Goal: Task Accomplishment & Management: Manage account settings

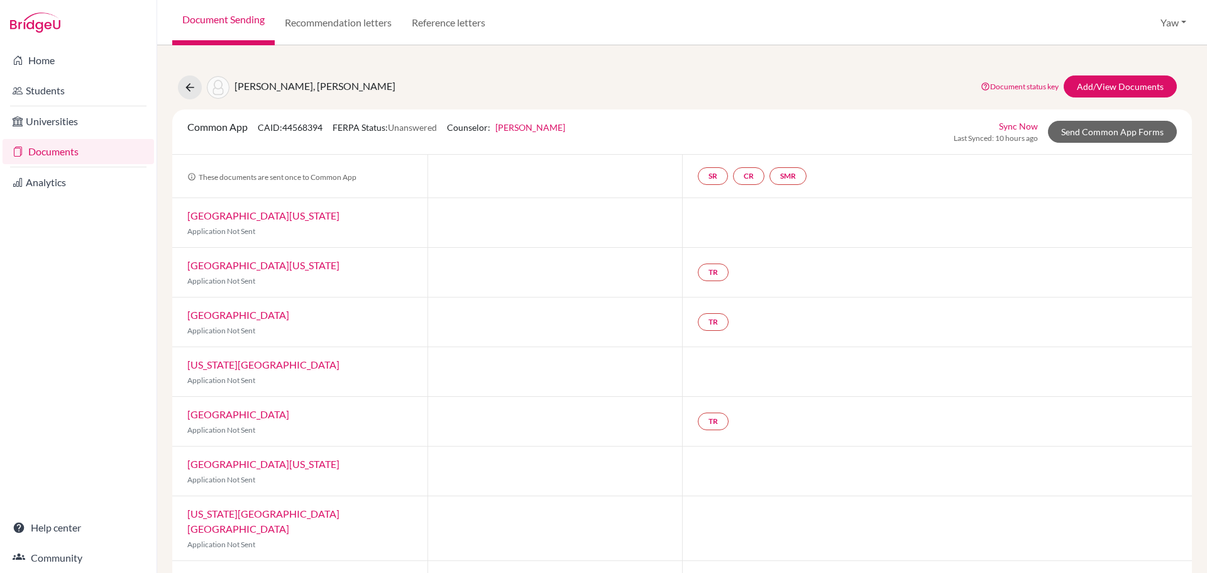
click at [72, 148] on link "Documents" at bounding box center [78, 151] width 151 height 25
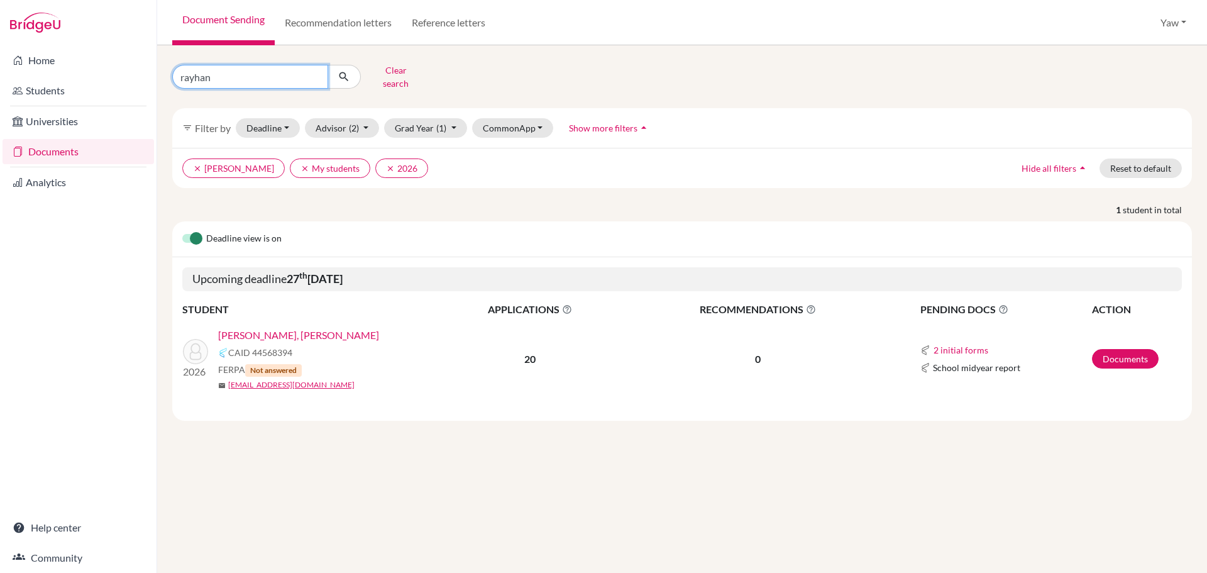
drag, startPoint x: 315, startPoint y: 72, endPoint x: 280, endPoint y: 72, distance: 35.2
click at [314, 72] on input "rayhan" at bounding box center [250, 77] width 156 height 24
type input "addo"
click button "submit" at bounding box center [343, 77] width 33 height 24
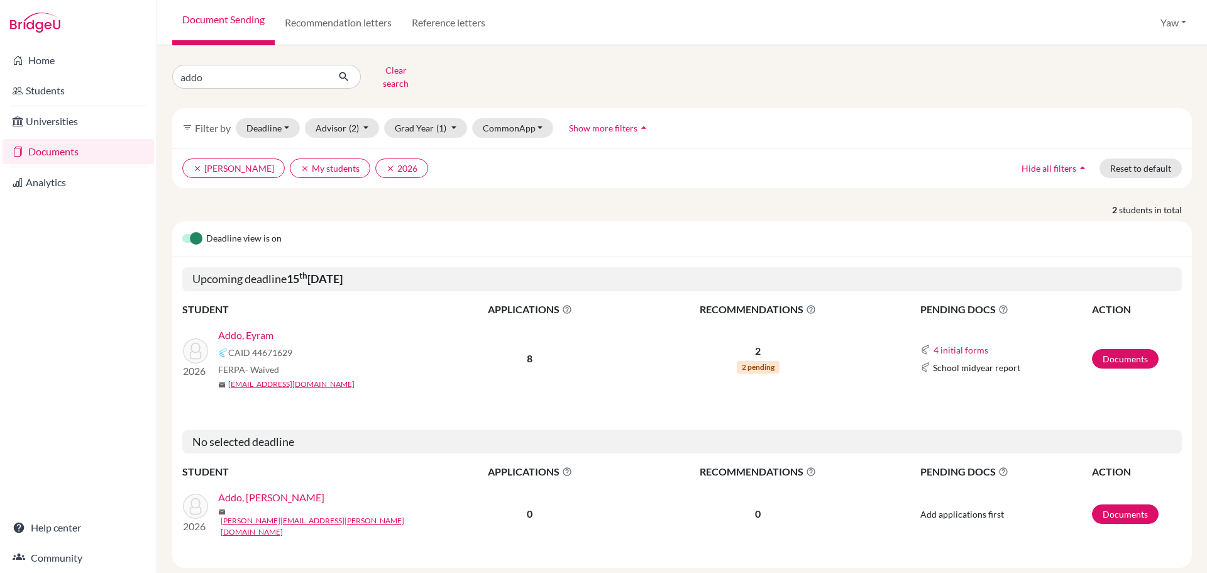
click at [253, 327] on link "Addo, Eyram" at bounding box center [245, 334] width 55 height 15
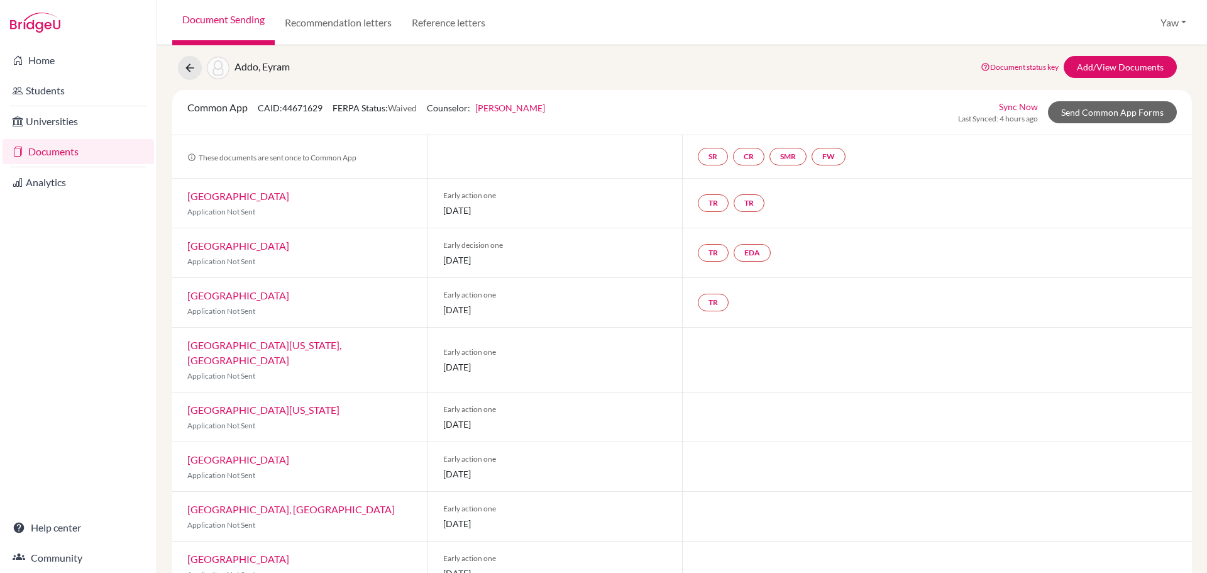
scroll to position [51, 0]
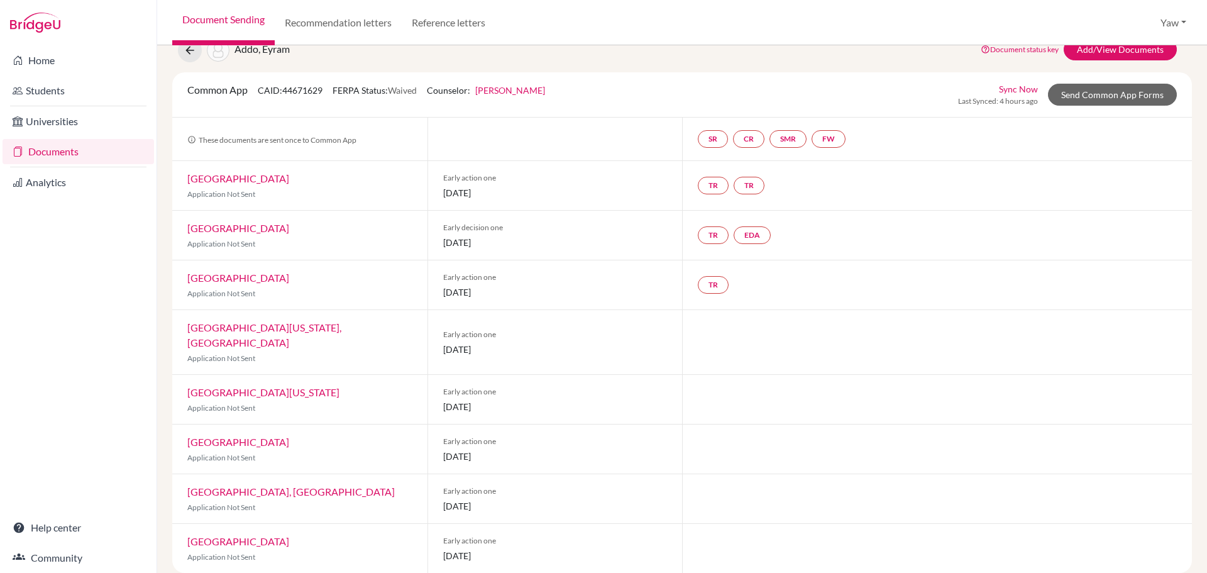
drag, startPoint x: 539, startPoint y: 389, endPoint x: 393, endPoint y: 390, distance: 145.8
click at [387, 389] on div "University of Georgia Application Not Sent Early action one 15 October 2025" at bounding box center [681, 400] width 1019 height 50
click at [560, 400] on span "15 October 2025" at bounding box center [555, 406] width 224 height 13
drag, startPoint x: 505, startPoint y: 386, endPoint x: 413, endPoint y: 387, distance: 91.8
click at [413, 387] on div "University of Georgia Application Not Sent Early action one 15 October 2025" at bounding box center [681, 400] width 1019 height 50
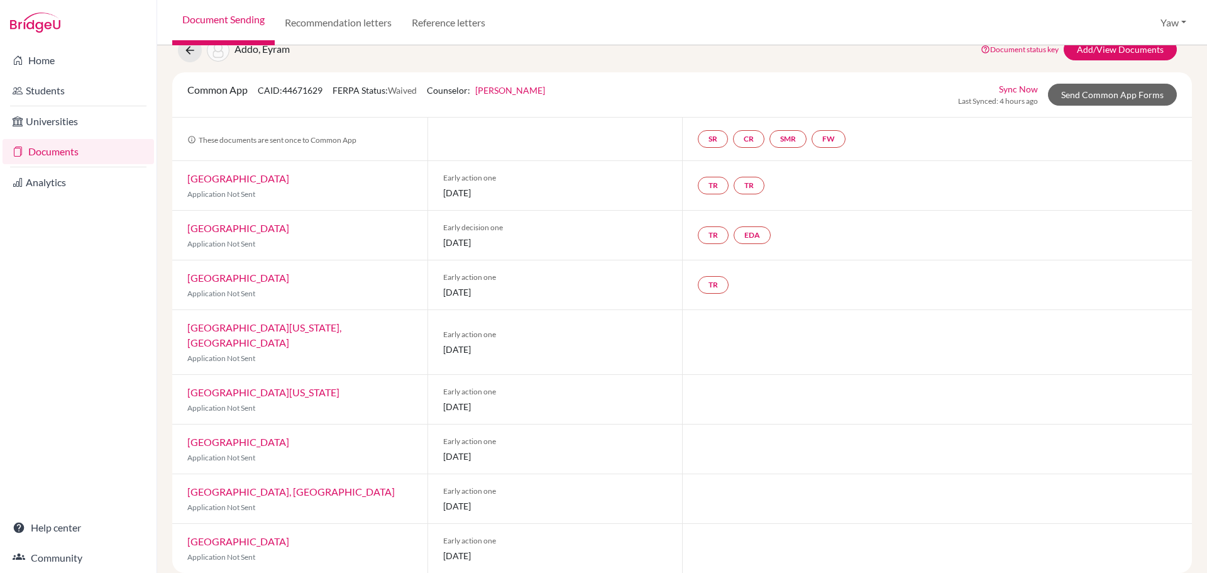
click at [586, 400] on span "15 October 2025" at bounding box center [555, 406] width 224 height 13
click at [529, 400] on span "15 October 2025" at bounding box center [555, 406] width 224 height 13
click at [571, 400] on span "[DATE]" at bounding box center [555, 406] width 224 height 13
click at [1093, 97] on link "Send Common App Forms" at bounding box center [1112, 95] width 129 height 22
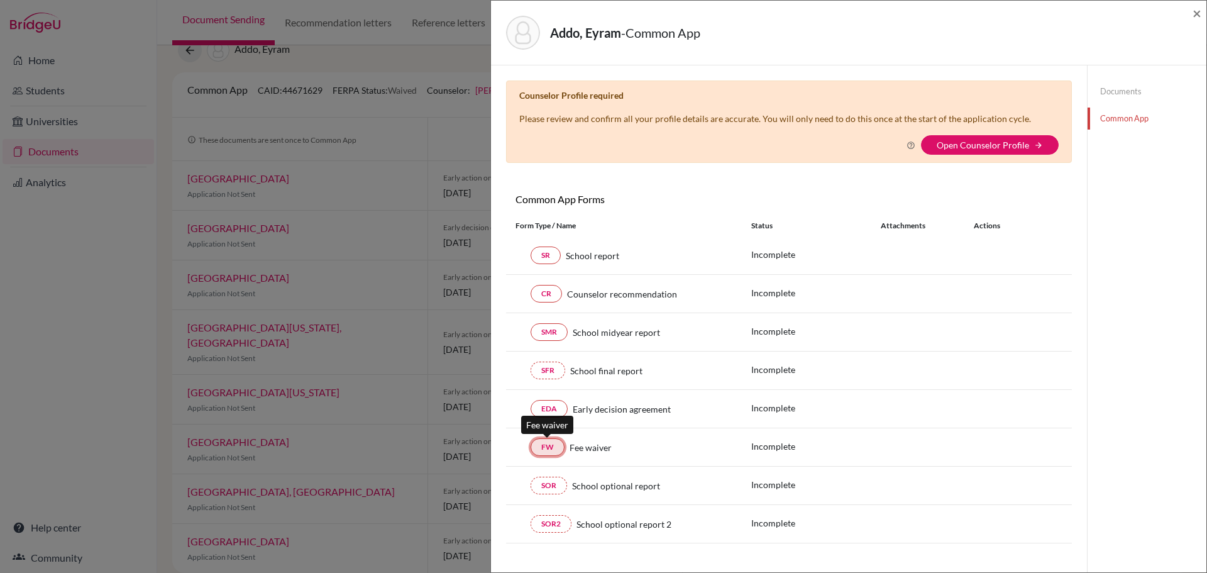
click at [544, 444] on link "FW" at bounding box center [547, 447] width 34 height 18
click at [1001, 146] on link "Open Counselor Profile" at bounding box center [982, 145] width 92 height 11
click at [973, 149] on link "Open Counselor Profile" at bounding box center [982, 145] width 92 height 11
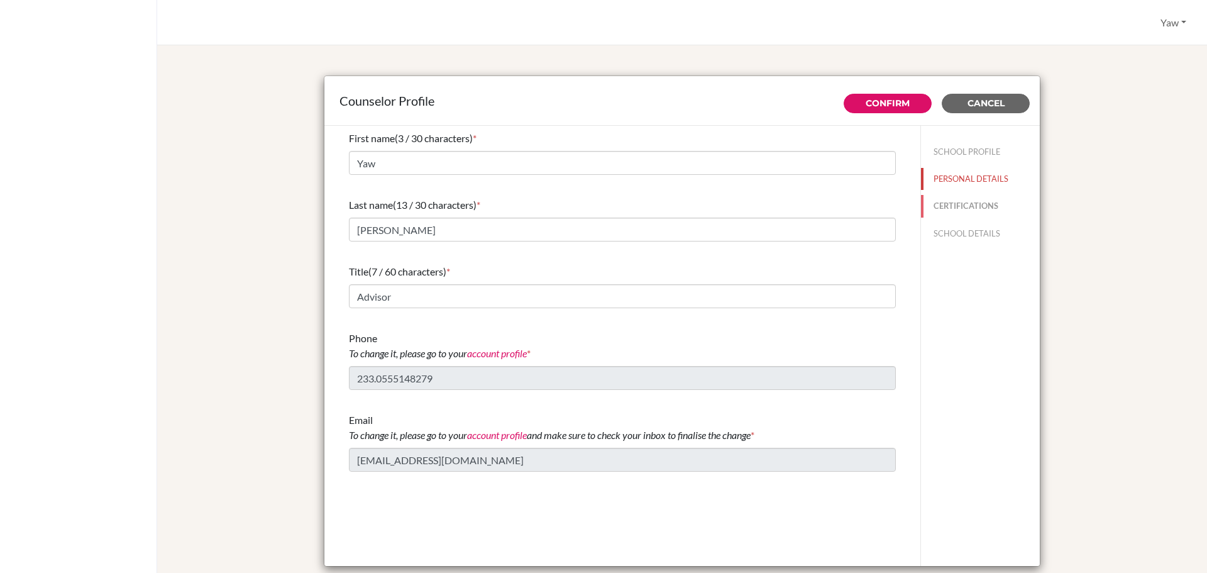
click at [952, 206] on button "CERTIFICATIONS" at bounding box center [980, 206] width 119 height 22
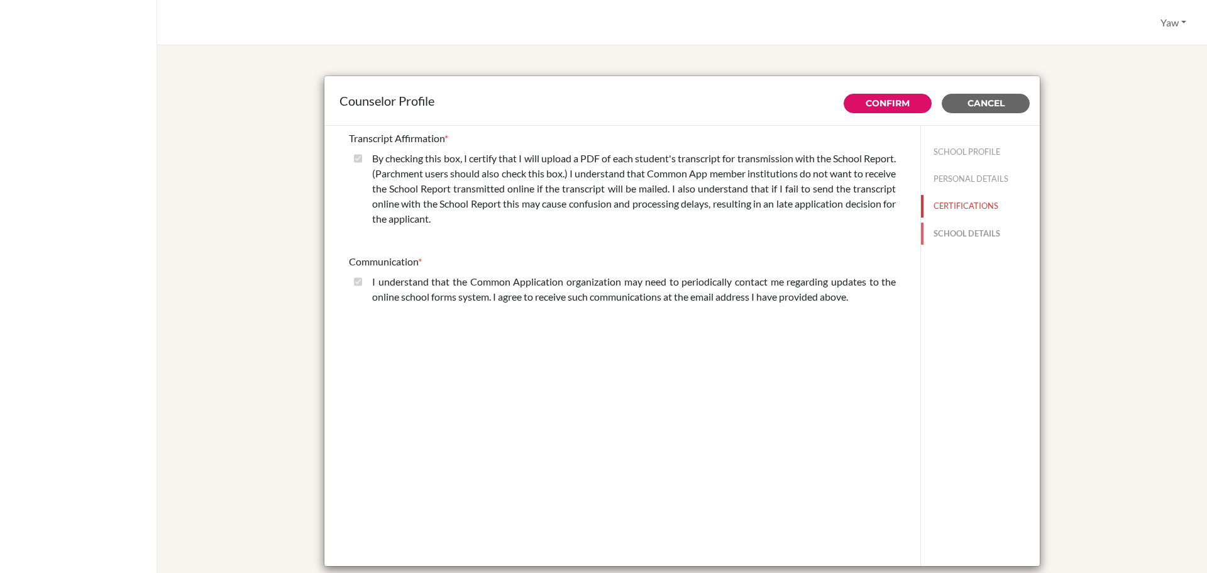
click at [965, 232] on button "SCHOOL DETAILS" at bounding box center [980, 233] width 119 height 22
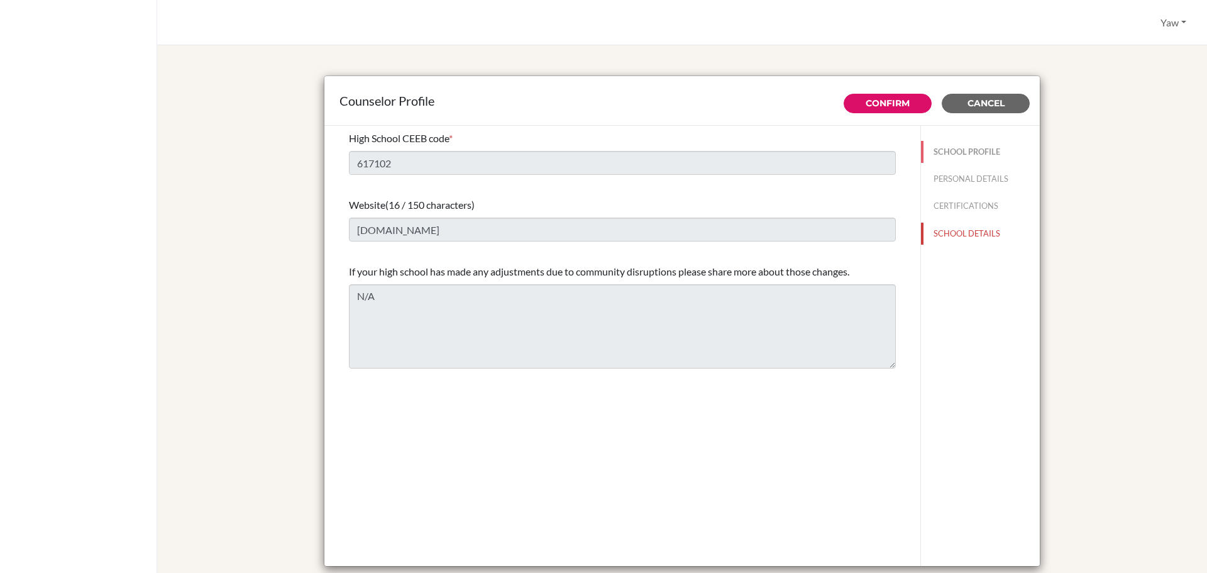
click at [947, 148] on button "SCHOOL PROFILE" at bounding box center [980, 152] width 119 height 22
type input "109"
type input "0.0"
select select "1"
select select "313639"
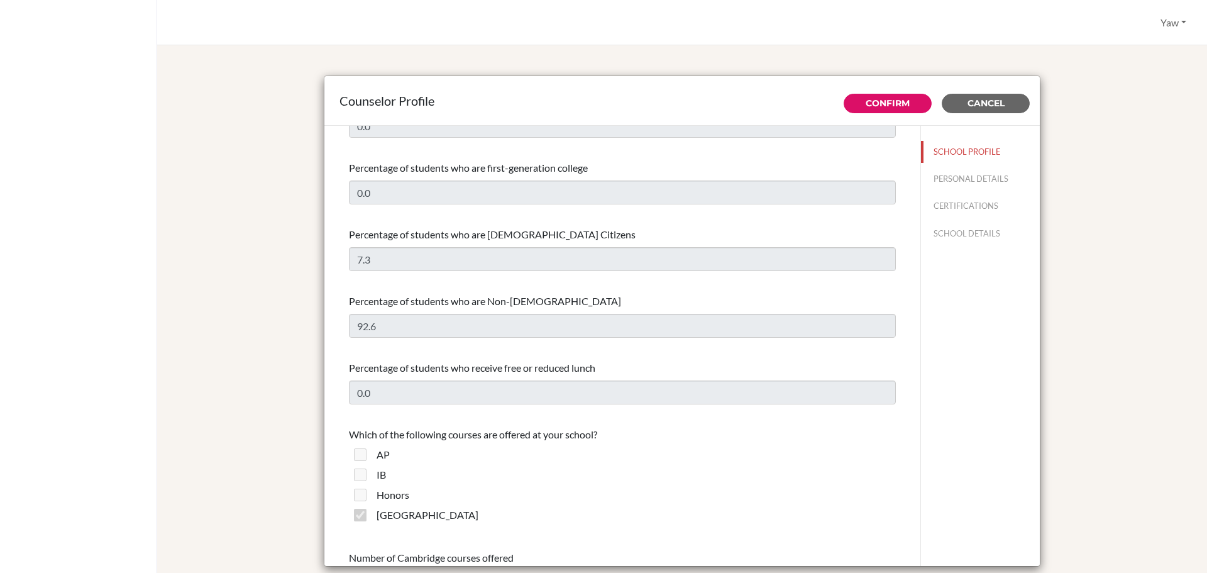
scroll to position [377, 0]
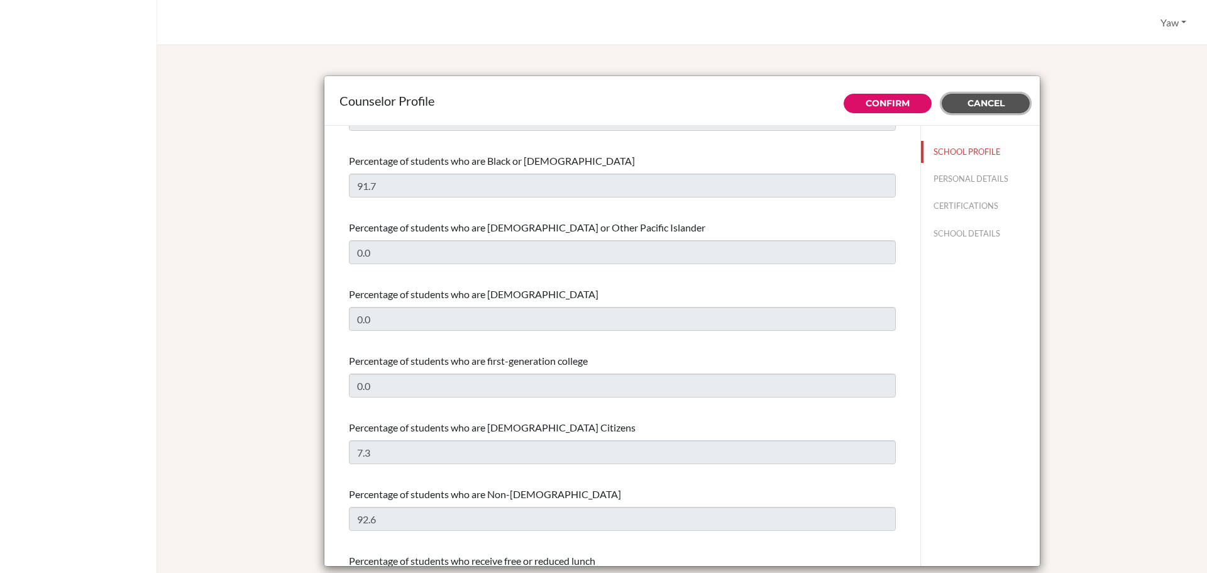
click at [979, 96] on button "Cancel" at bounding box center [985, 103] width 88 height 19
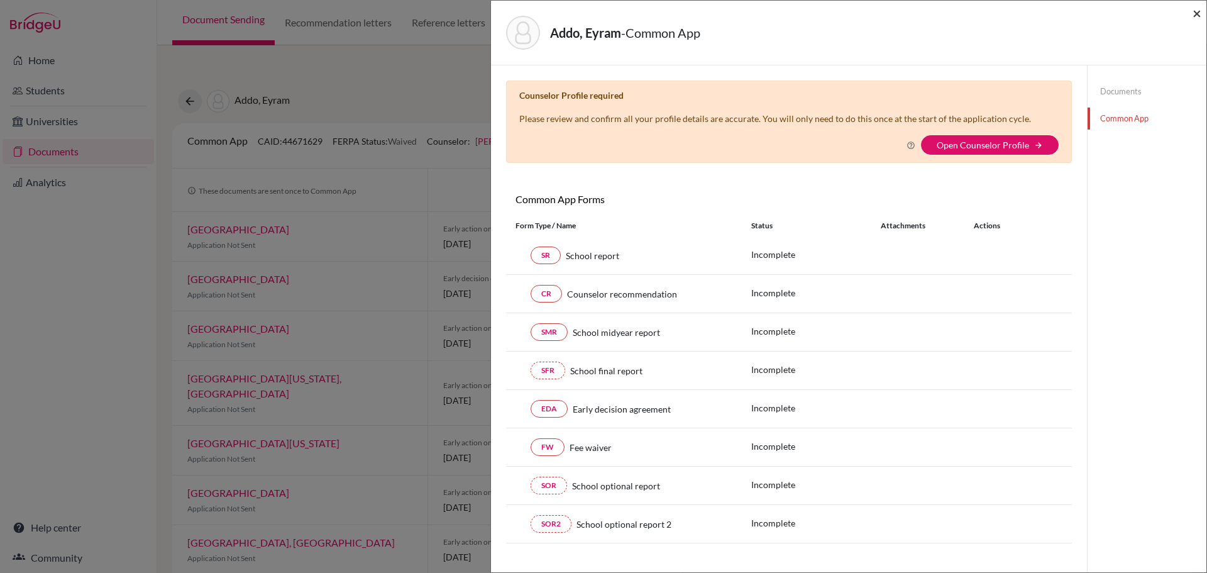
click at [1195, 9] on span "×" at bounding box center [1196, 13] width 9 height 18
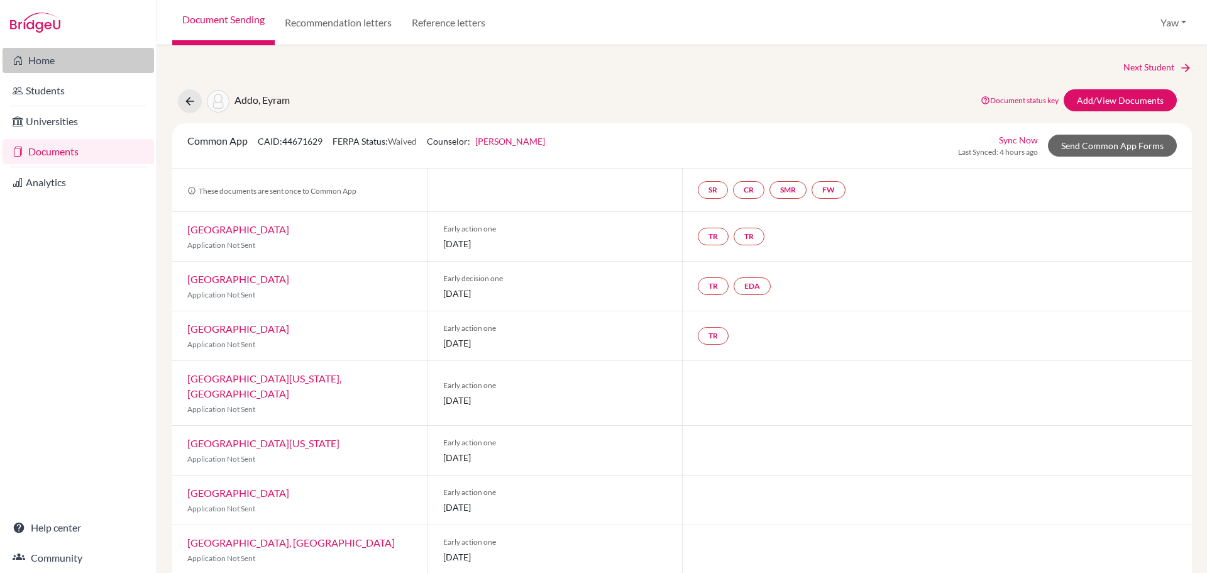
click at [57, 64] on link "Home" at bounding box center [78, 60] width 151 height 25
